Goal: Information Seeking & Learning: Learn about a topic

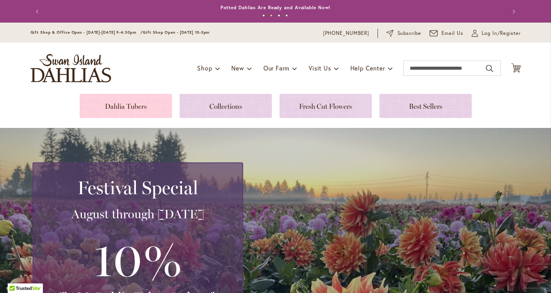
click at [134, 108] on link at bounding box center [126, 106] width 92 height 24
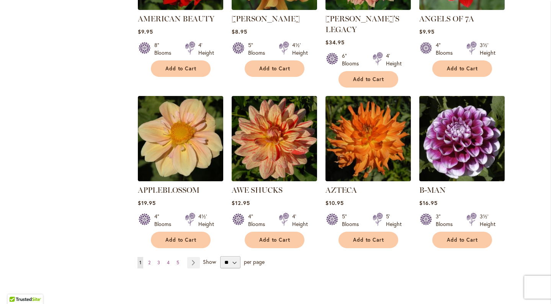
scroll to position [589, 0]
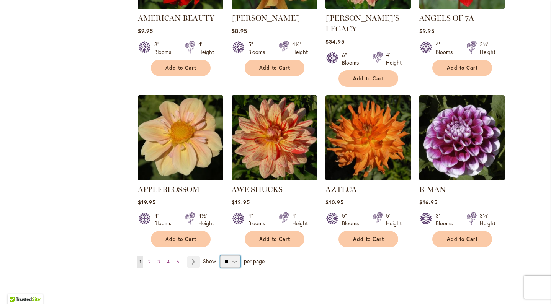
select select "**"
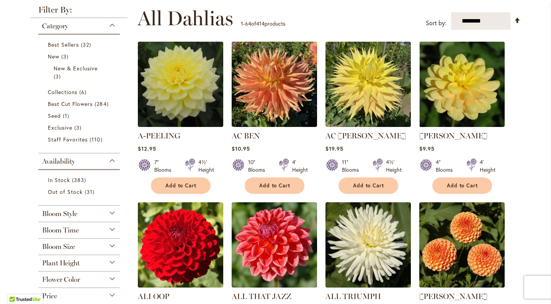
scroll to position [155, 0]
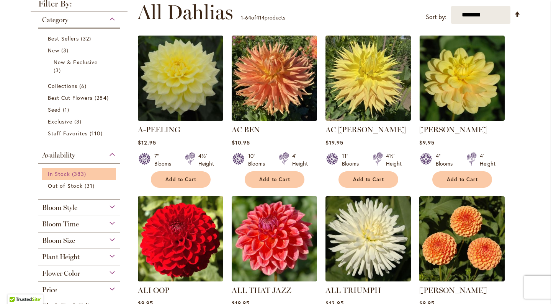
click at [64, 172] on span "In Stock" at bounding box center [59, 173] width 22 height 7
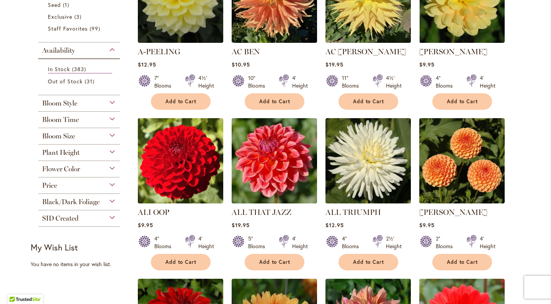
scroll to position [223, 0]
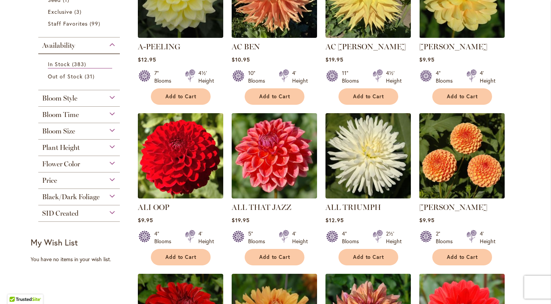
click at [75, 195] on span "Black/Dark Foliage" at bounding box center [70, 197] width 57 height 8
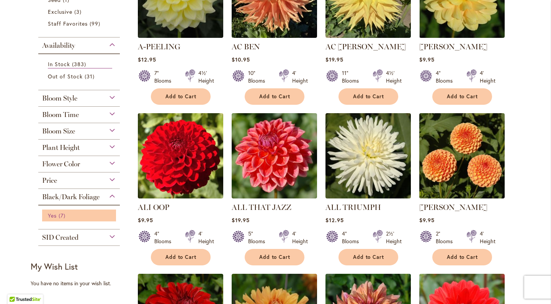
click at [51, 216] on span "Yes" at bounding box center [52, 215] width 9 height 7
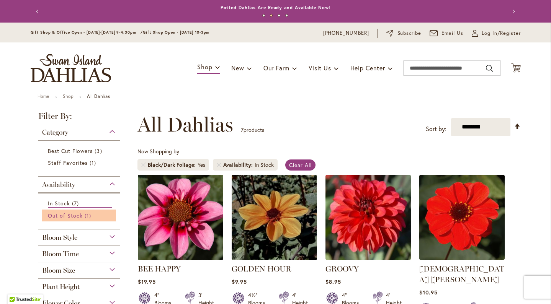
click at [53, 216] on span "Out of Stock" at bounding box center [65, 215] width 35 height 7
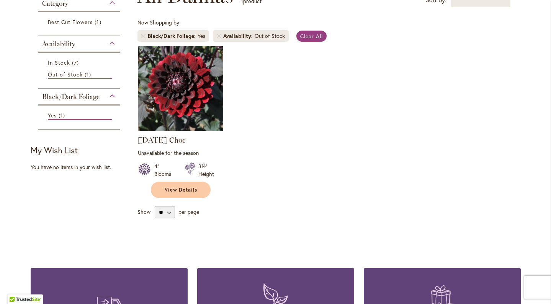
scroll to position [128, 0]
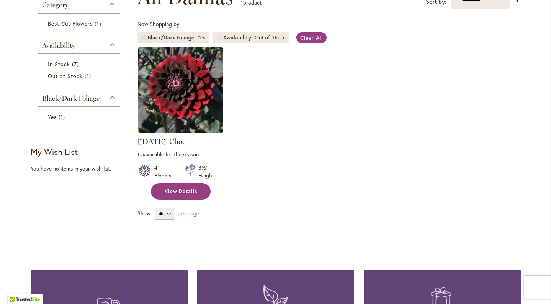
click at [185, 193] on span "View Details" at bounding box center [181, 191] width 33 height 7
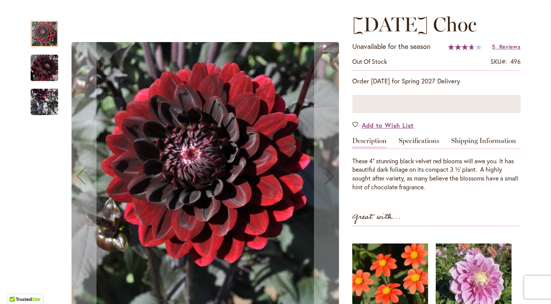
scroll to position [100, 0]
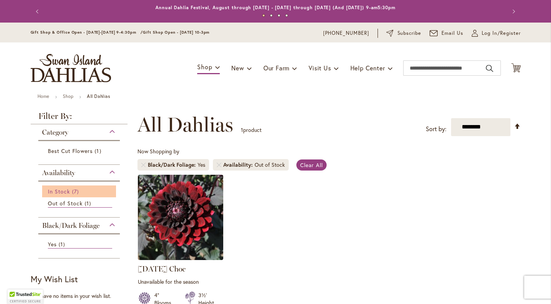
click at [60, 191] on span "In Stock" at bounding box center [59, 191] width 22 height 7
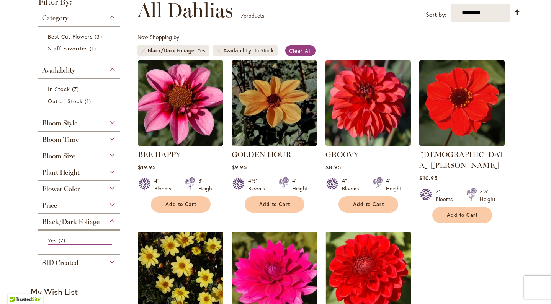
scroll to position [114, 0]
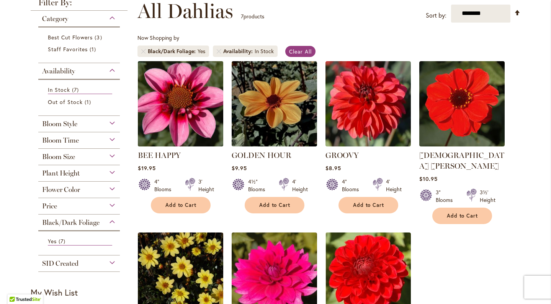
click at [179, 100] on img at bounding box center [181, 104] width 90 height 90
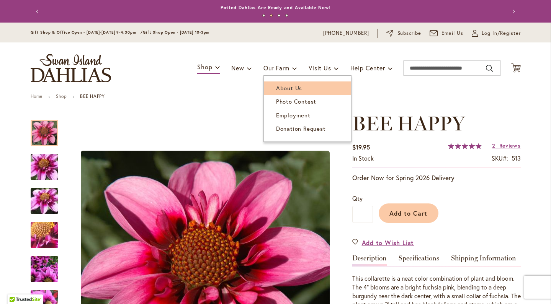
click at [282, 88] on span "About Us" at bounding box center [289, 88] width 26 height 8
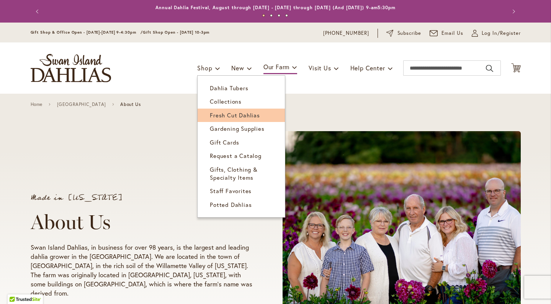
click at [220, 117] on span "Fresh Cut Dahlias" at bounding box center [235, 115] width 50 height 8
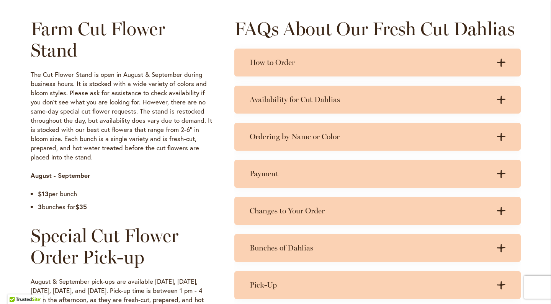
scroll to position [374, 0]
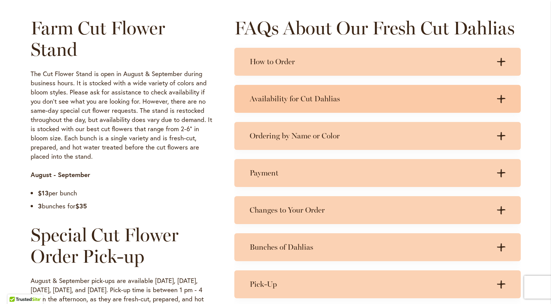
click at [501, 97] on icon at bounding box center [501, 99] width 8 height 8
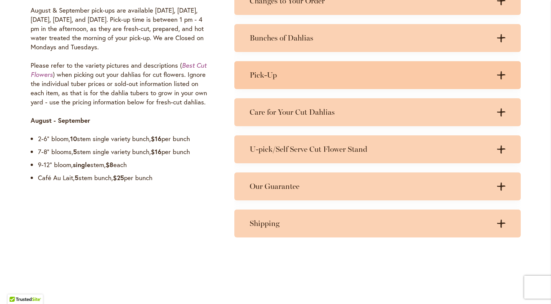
scroll to position [647, 0]
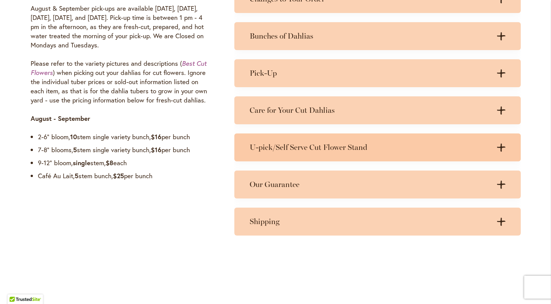
click at [406, 145] on h3 "U-pick/Self Serve Cut Flower Stand" at bounding box center [370, 148] width 241 height 10
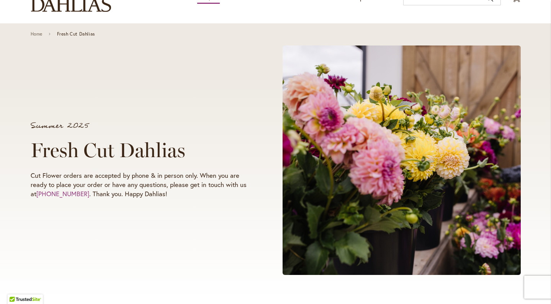
scroll to position [61, 0]
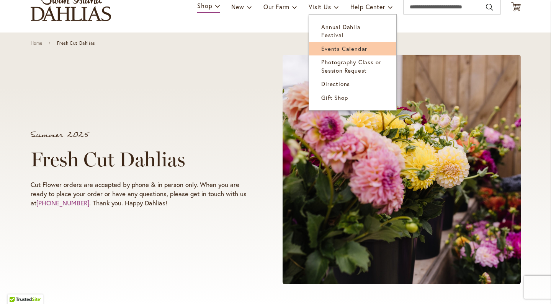
click at [327, 45] on span "Events Calendar" at bounding box center [344, 49] width 46 height 8
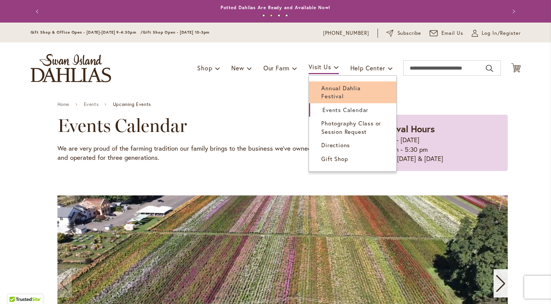
click at [325, 87] on span "Annual Dahlia Festival" at bounding box center [340, 92] width 39 height 16
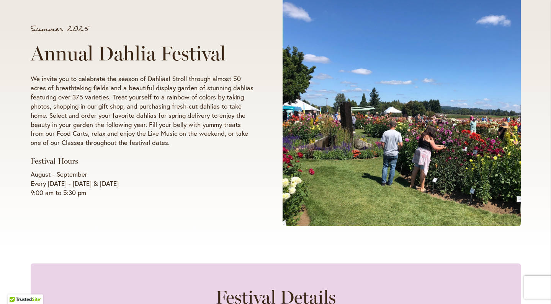
scroll to position [120, 0]
